Goal: Book appointment/travel/reservation

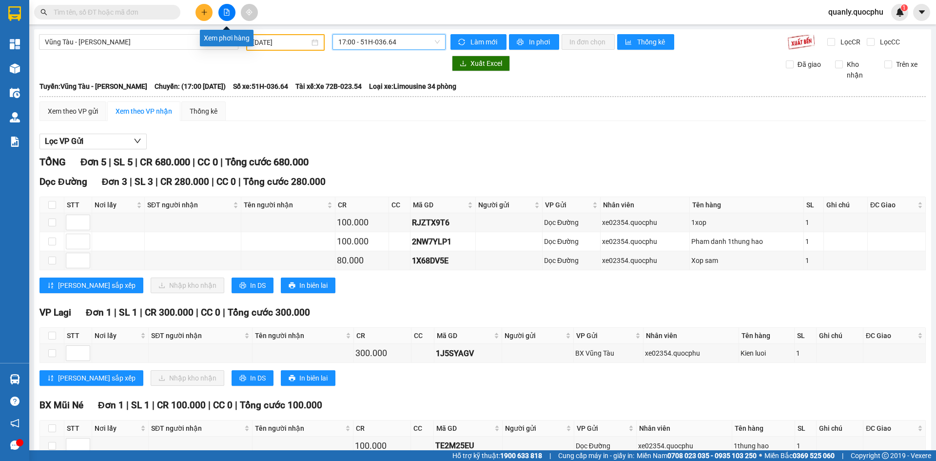
click at [234, 11] on button at bounding box center [226, 12] width 17 height 17
click at [220, 10] on button at bounding box center [226, 12] width 17 height 17
click at [192, 35] on span "Vũng Tàu - [PERSON_NAME]" at bounding box center [139, 42] width 188 height 15
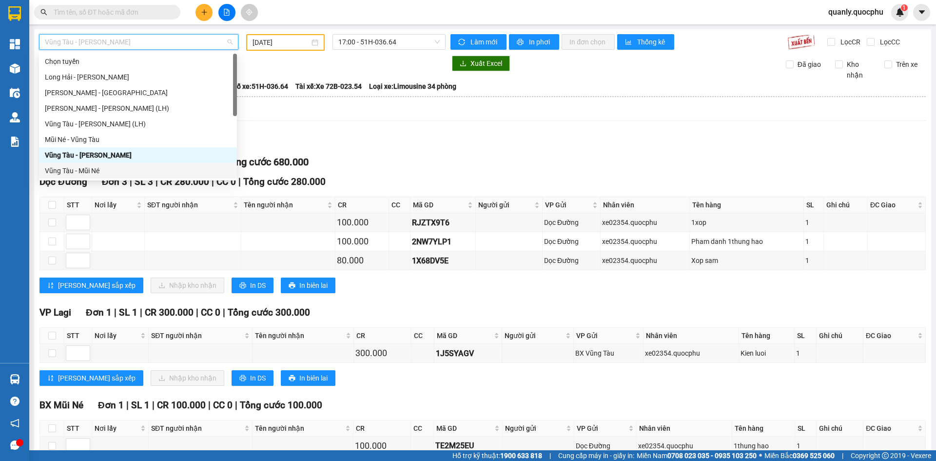
click at [97, 163] on div "Vũng Tàu - Mũi Né" at bounding box center [138, 171] width 198 height 16
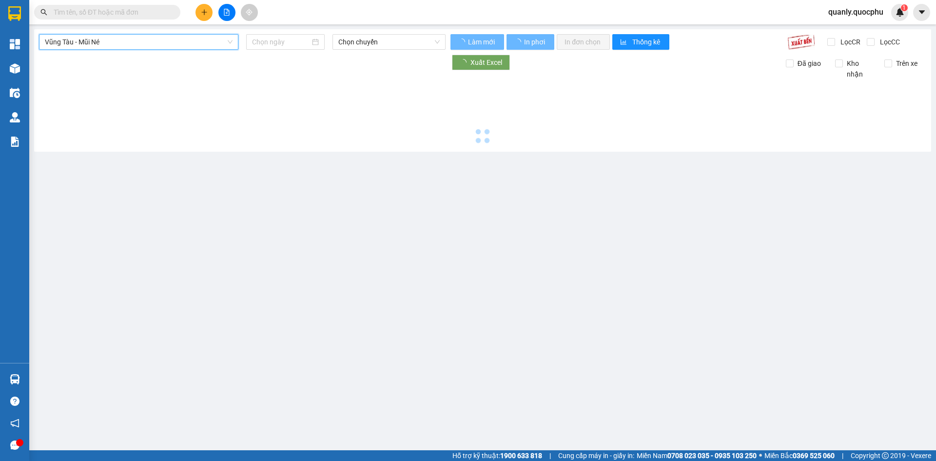
type input "[DATE]"
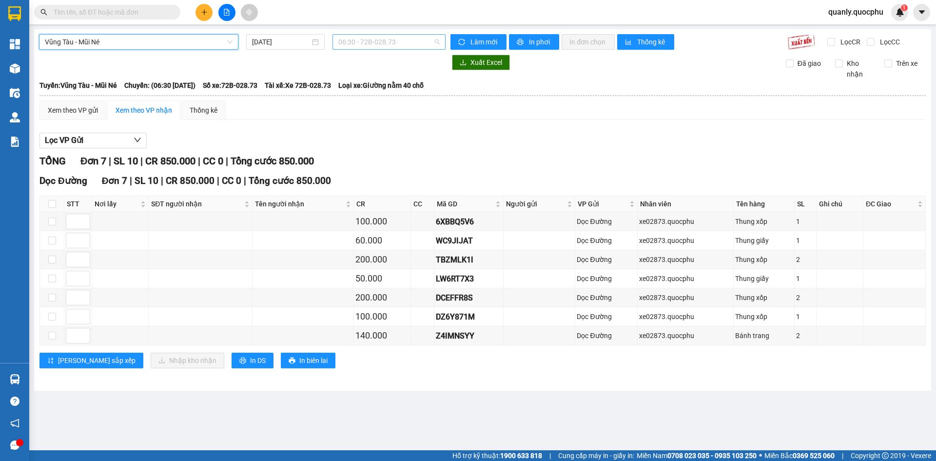
click at [413, 43] on span "06:30 - 72B-028.73" at bounding box center [388, 42] width 101 height 15
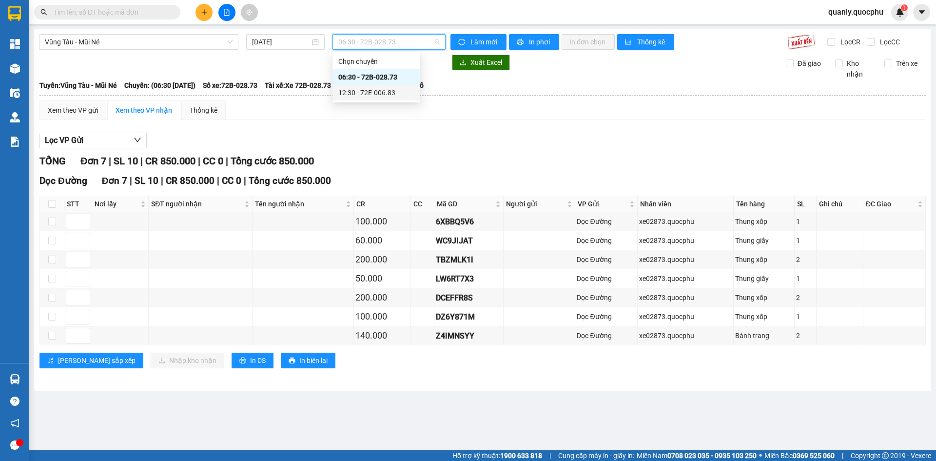
click at [367, 92] on div "12:30 - 72E-006.83" at bounding box center [376, 92] width 76 height 11
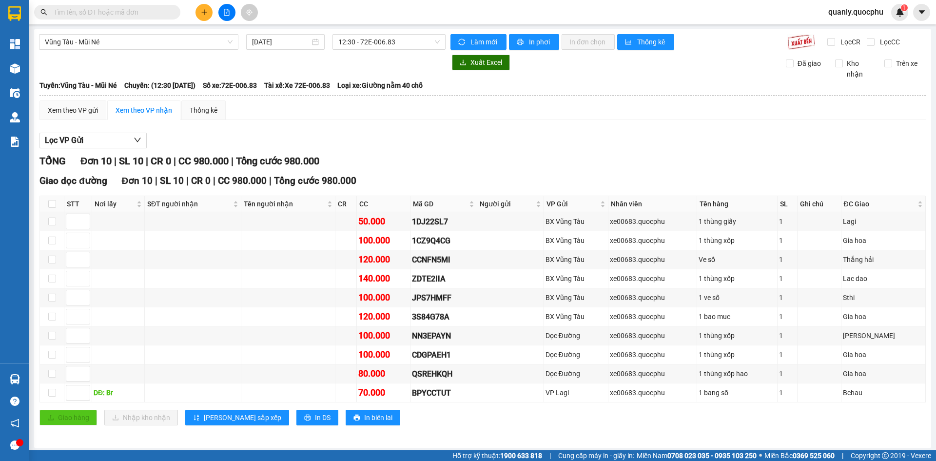
click at [151, 29] on div "Vũng Tàu - Mũi Né [DATE] 12:30 - 72E-006.83 Làm mới In phơi In đơn chọn Thống k…" at bounding box center [482, 238] width 897 height 418
click at [220, 11] on button at bounding box center [226, 12] width 17 height 17
click at [178, 47] on span "Vũng Tàu - Mũi Né" at bounding box center [139, 42] width 188 height 15
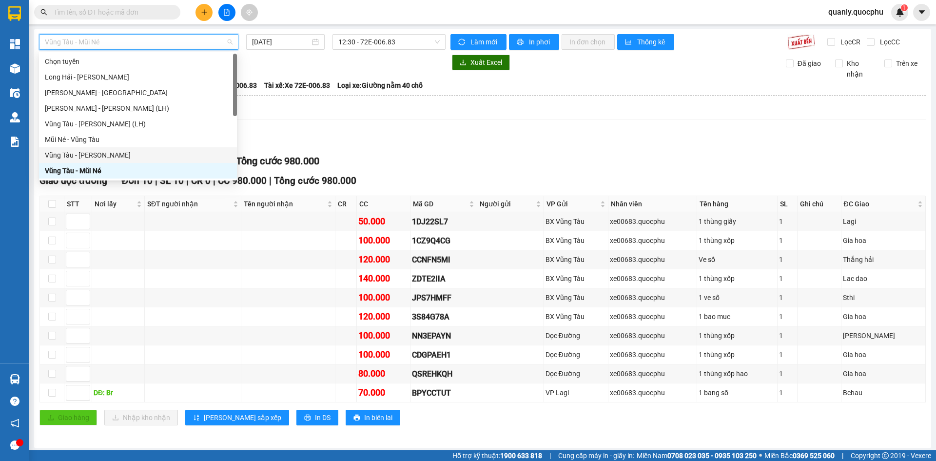
click at [121, 154] on div "Vũng Tàu - [PERSON_NAME]" at bounding box center [138, 155] width 186 height 11
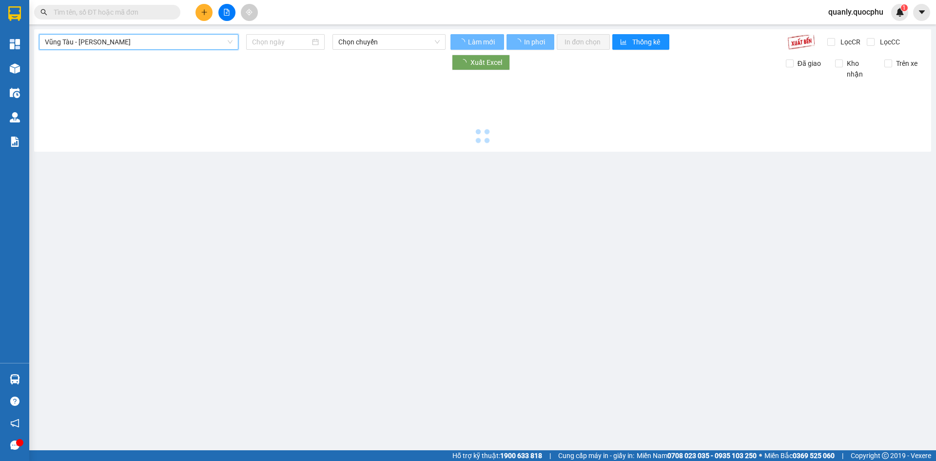
type input "[DATE]"
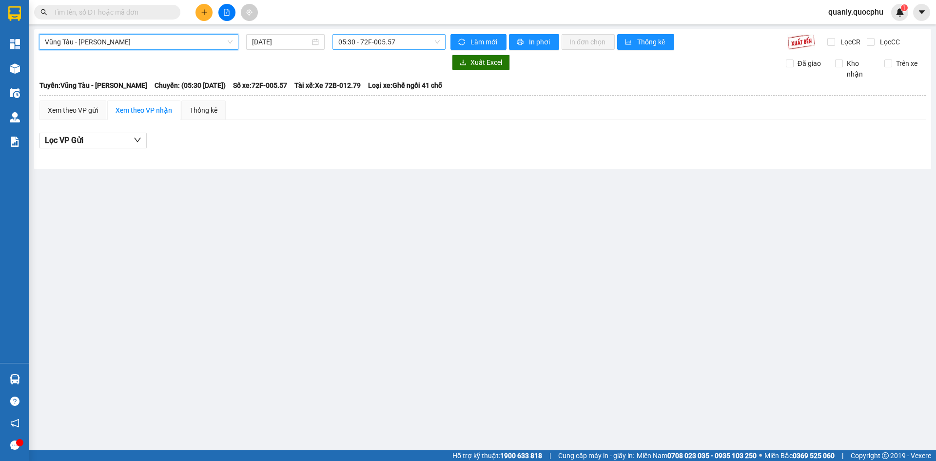
click at [405, 39] on span "05:30 - 72F-005.57" at bounding box center [388, 42] width 101 height 15
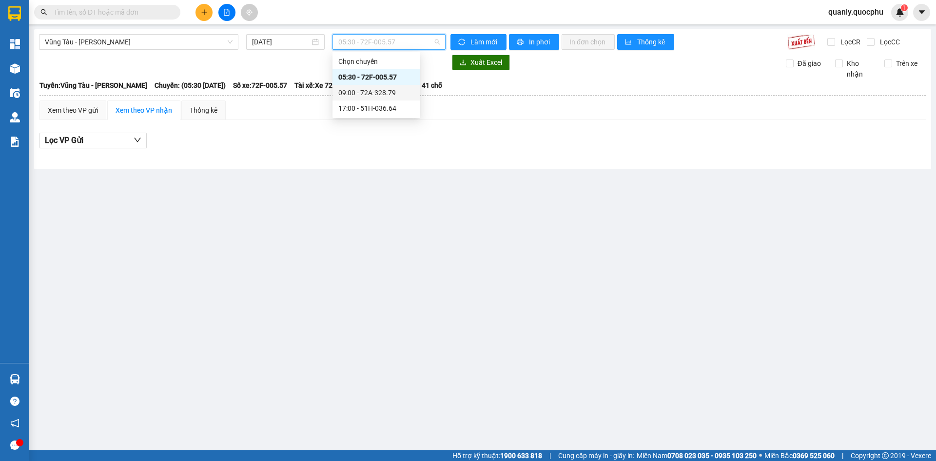
click at [392, 92] on div "09:00 - 72A-328.79" at bounding box center [376, 92] width 76 height 11
